Goal: Find specific page/section: Find specific page/section

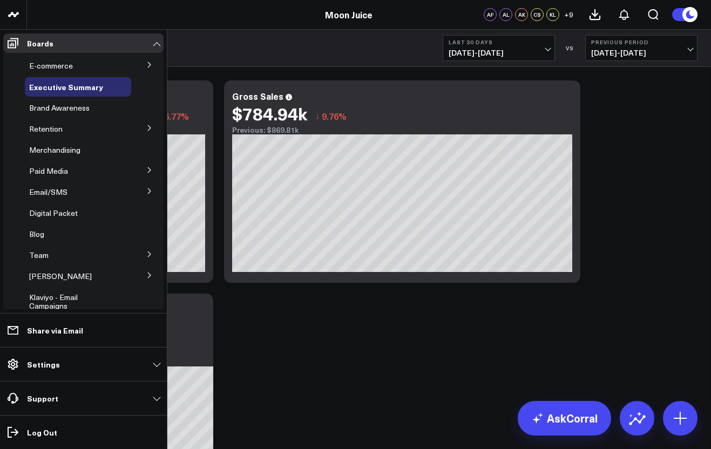
click at [136, 186] on button at bounding box center [150, 191] width 28 height 16
click at [58, 228] on span "Email Performance" at bounding box center [68, 231] width 65 height 10
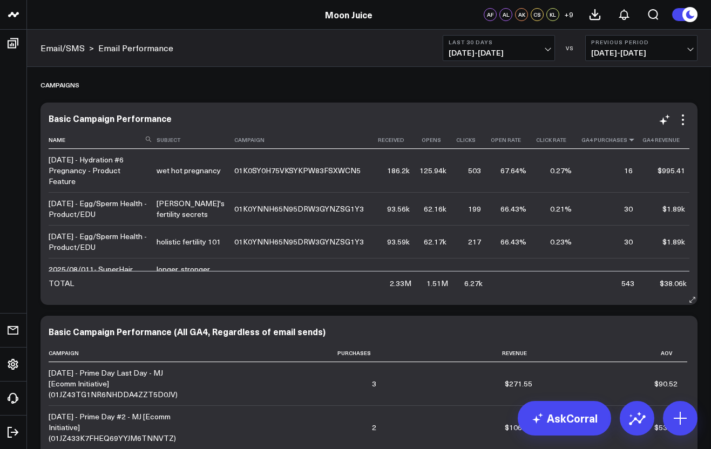
click at [628, 143] on icon at bounding box center [632, 140] width 9 height 6
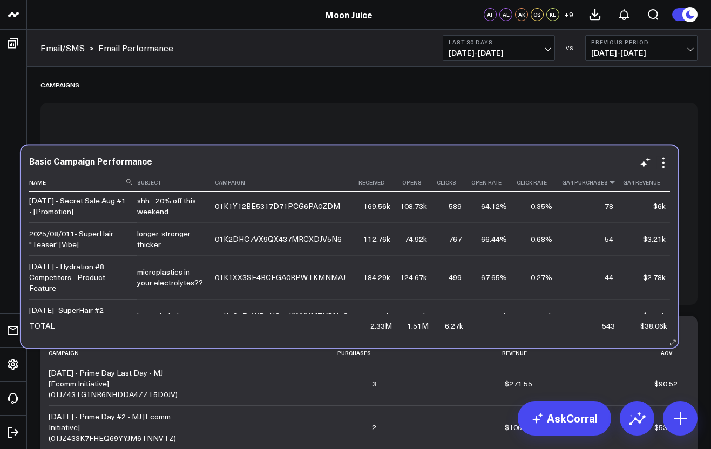
scroll to position [36, 0]
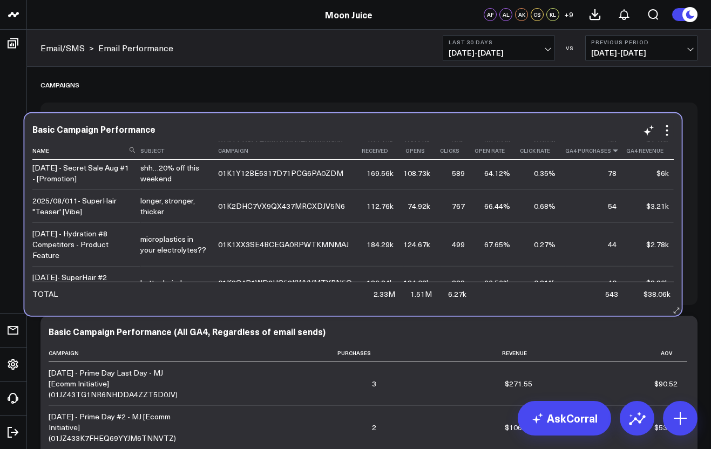
click at [611, 153] on icon at bounding box center [615, 150] width 9 height 6
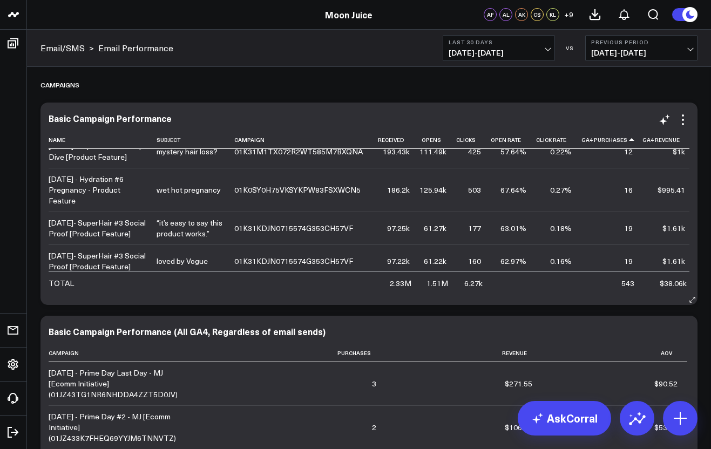
scroll to position [0, 0]
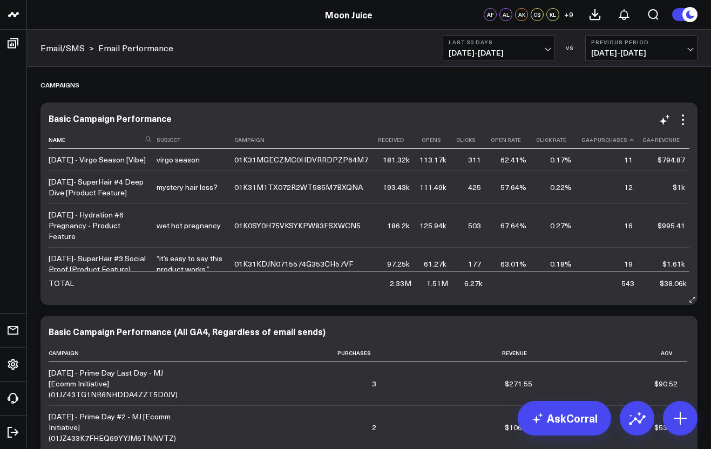
click at [604, 145] on th "Ga4 Purchases" at bounding box center [612, 140] width 61 height 18
click at [628, 140] on icon at bounding box center [632, 140] width 9 height 6
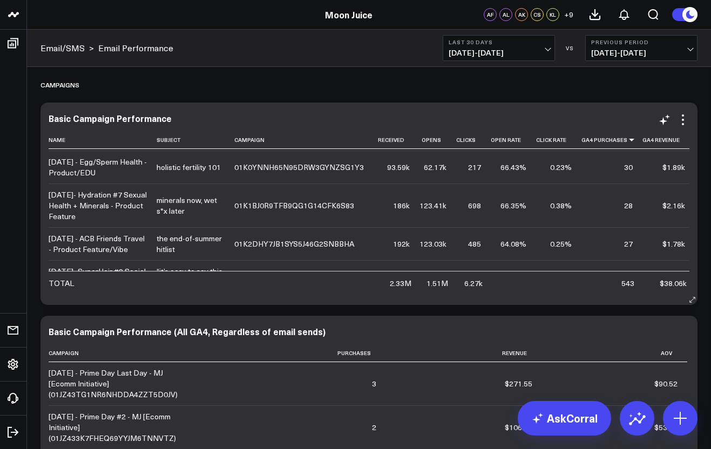
scroll to position [242, 0]
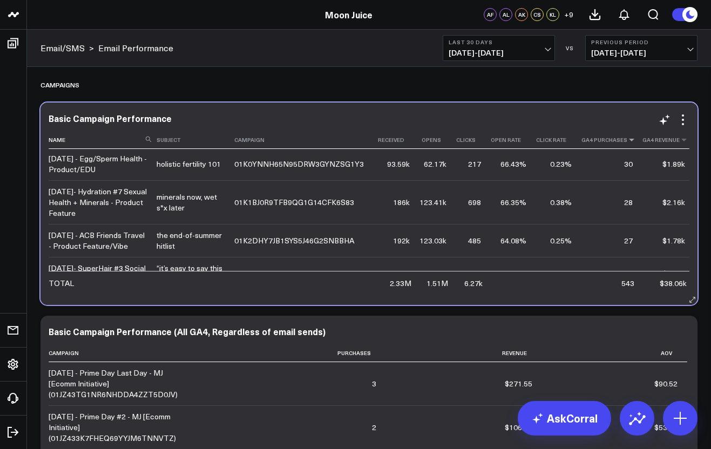
click at [643, 138] on th "Ga4 Revenue" at bounding box center [669, 140] width 52 height 18
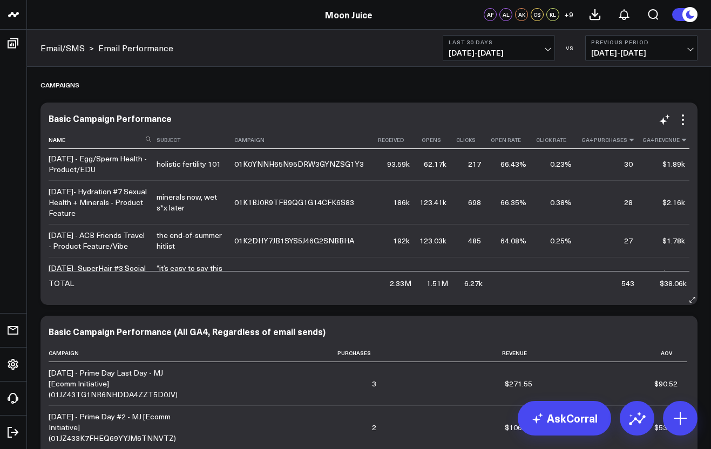
click at [680, 140] on icon at bounding box center [684, 140] width 9 height 6
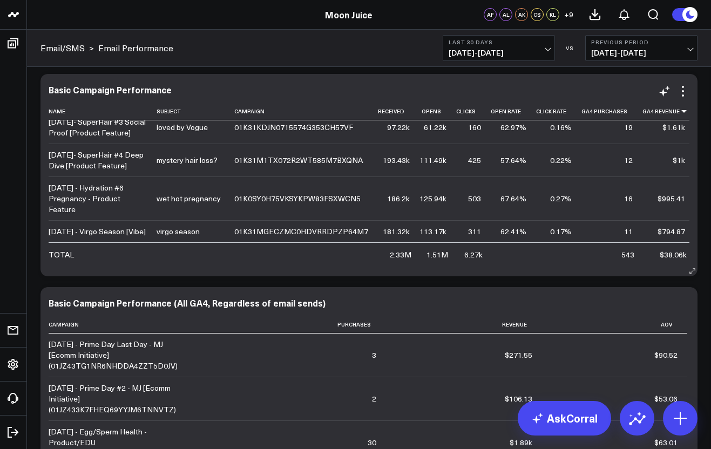
scroll to position [32, 0]
